Goal: Task Accomplishment & Management: Manage account settings

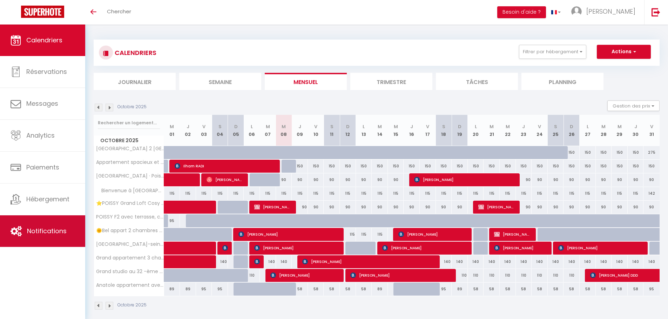
click at [30, 230] on span "Notifications" at bounding box center [47, 231] width 40 height 9
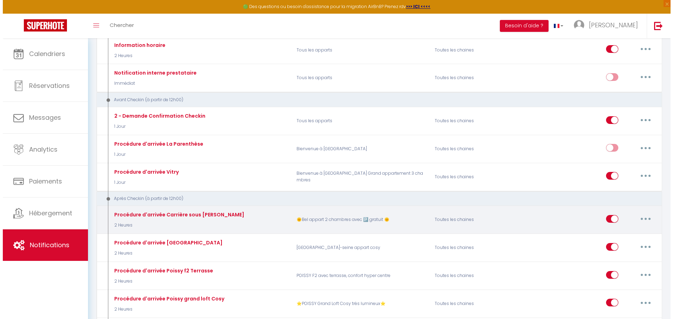
scroll to position [105, 0]
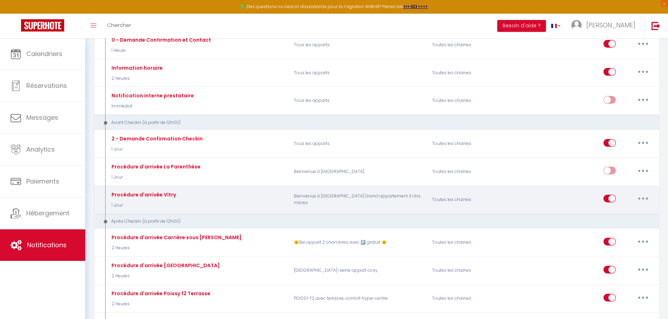
click at [646, 201] on button "button" at bounding box center [643, 198] width 20 height 11
click at [619, 215] on link "Editer" at bounding box center [625, 215] width 52 height 12
type input "Procédure d'arrivée Vitry"
select select "1 Jour"
select select
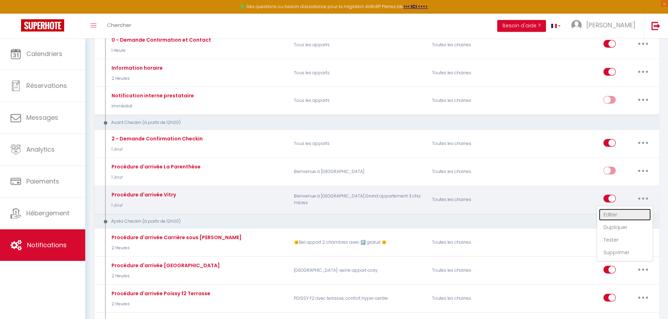
checkbox input "true"
checkbox input "false"
radio input "true"
type input "Procédure d'arrivée Vitry"
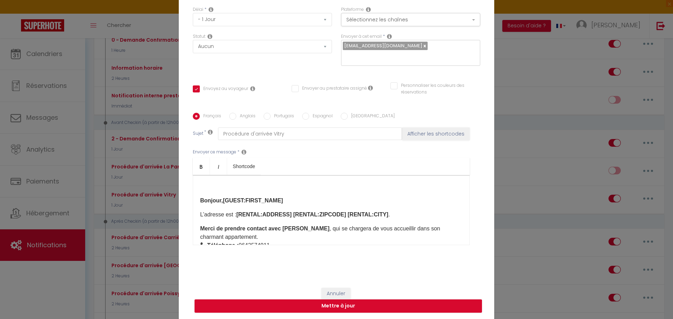
scroll to position [61, 0]
click at [297, 233] on p "Merci de prendre contact avec [PERSON_NAME] , qui se chargera de vous accueilli…" at bounding box center [331, 236] width 262 height 25
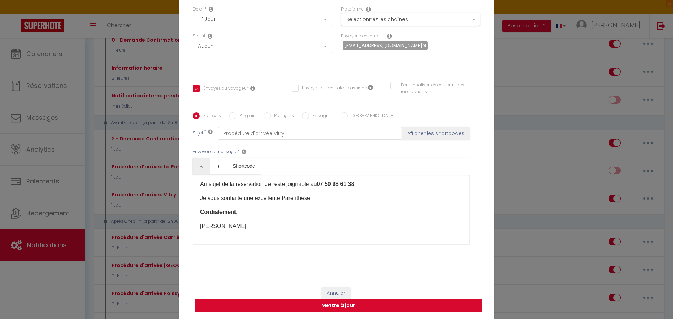
click at [335, 308] on button "Mettre à jour" at bounding box center [339, 305] width 288 height 13
checkbox input "true"
checkbox input "false"
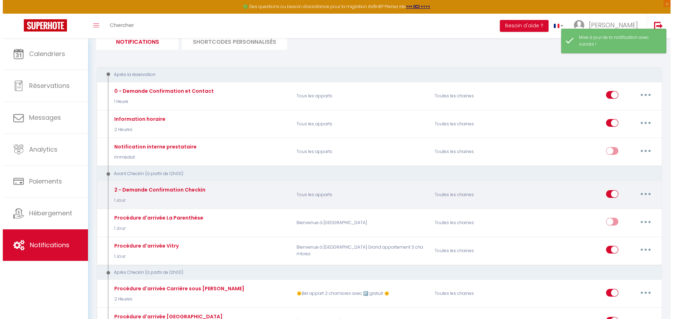
scroll to position [35, 0]
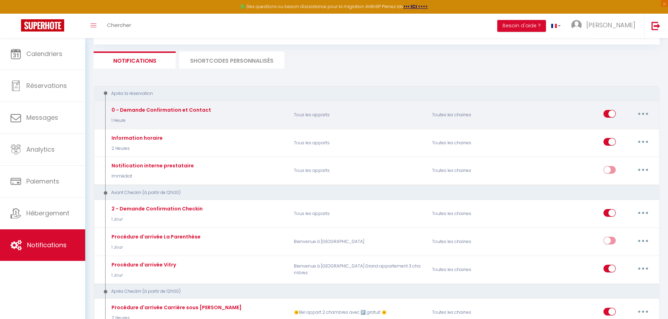
click at [643, 114] on icon "button" at bounding box center [643, 114] width 2 height 2
click at [611, 129] on link "Editer" at bounding box center [625, 130] width 52 height 12
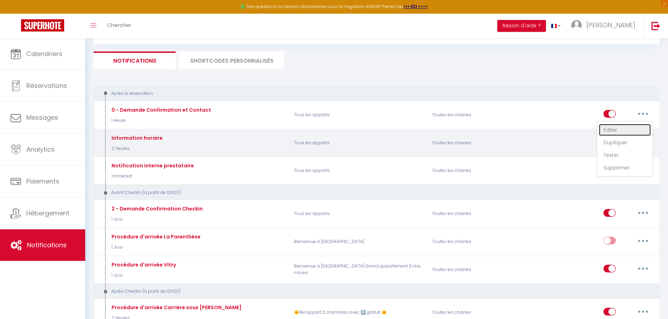
type input "0 - Demande Confirmation et Contact"
select select "1 Heure"
select select "if_booking_is_paid"
checkbox input "true"
checkbox input "false"
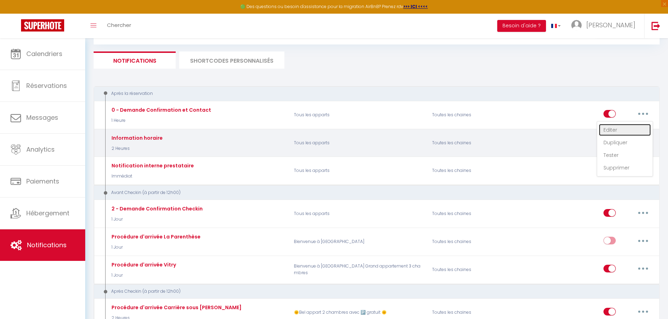
checkbox input "true"
radio input "true"
type input "Merci de confirmer votre réservation - [BOOKING:ID] - [GUEST:FIRST_NAME] [GUEST…"
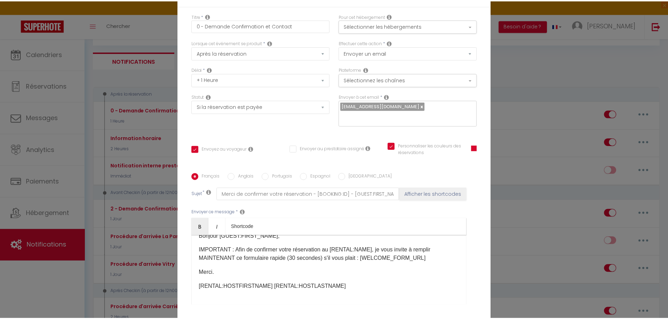
scroll to position [11, 0]
